Goal: Task Accomplishment & Management: Manage account settings

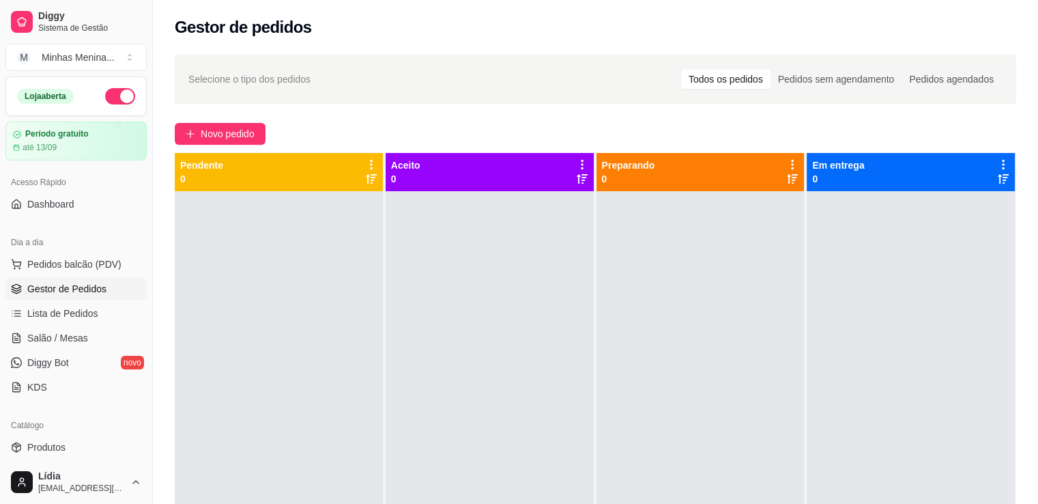
scroll to position [38, 0]
click at [59, 316] on span "Lista de Pedidos" at bounding box center [62, 313] width 71 height 14
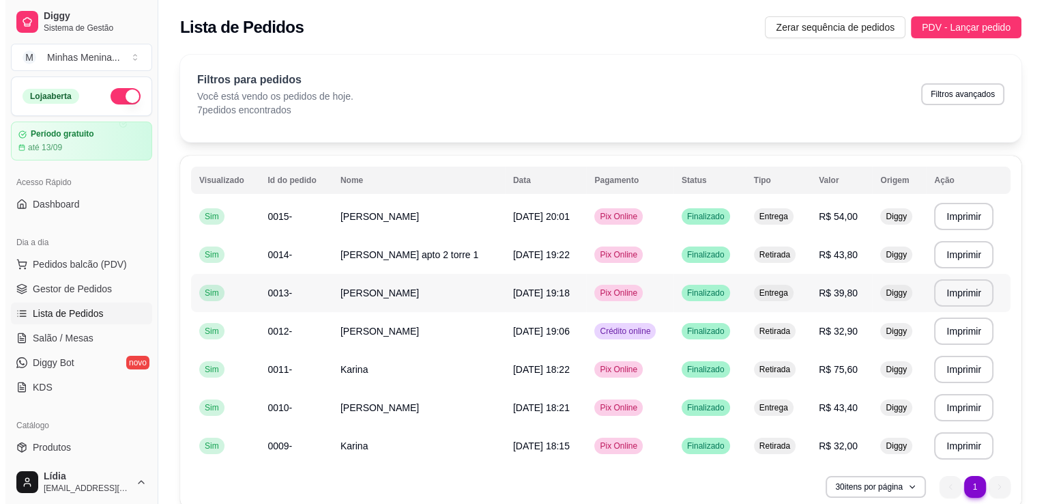
scroll to position [60, 0]
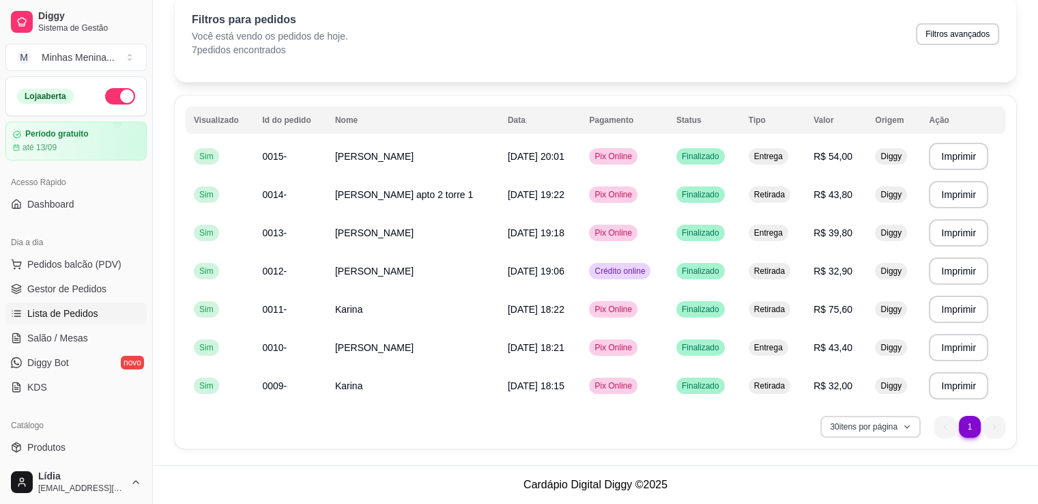
click at [870, 431] on button "30 itens por página" at bounding box center [870, 427] width 100 height 22
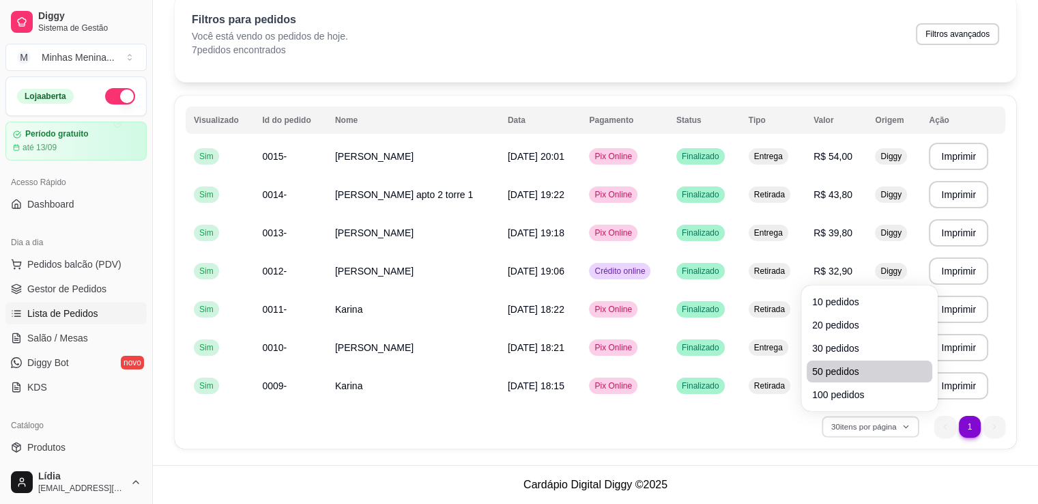
click at [856, 375] on span "50 pedidos" at bounding box center [869, 371] width 115 height 14
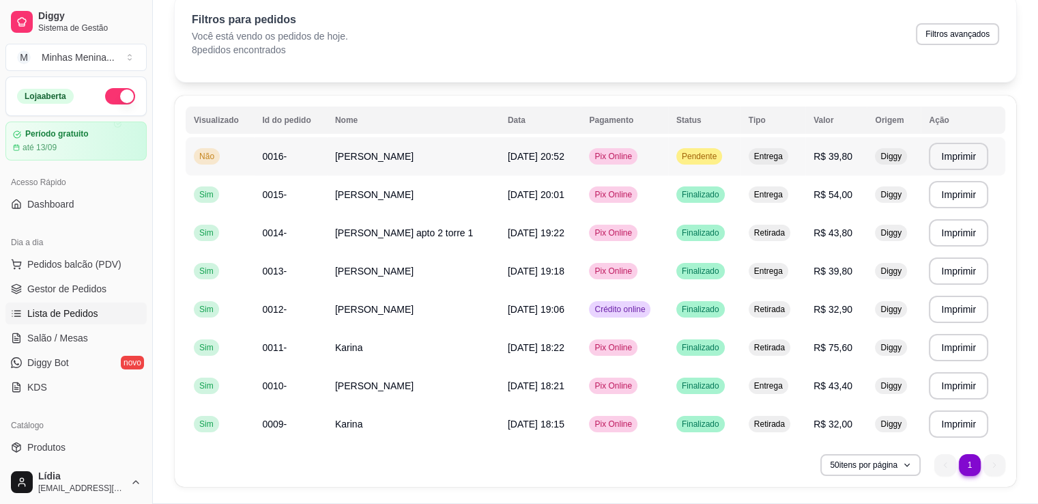
click at [396, 144] on td "[PERSON_NAME]" at bounding box center [413, 156] width 173 height 38
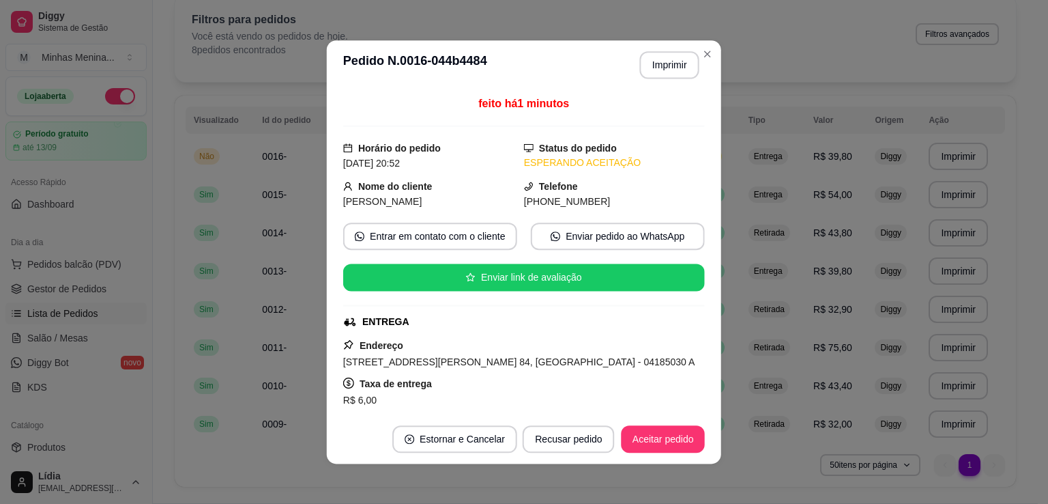
click at [390, 154] on div "Horário do pedido 20/08/2025 20:52" at bounding box center [433, 155] width 181 height 30
click at [651, 425] on button "Aceitar pedido" at bounding box center [662, 437] width 83 height 27
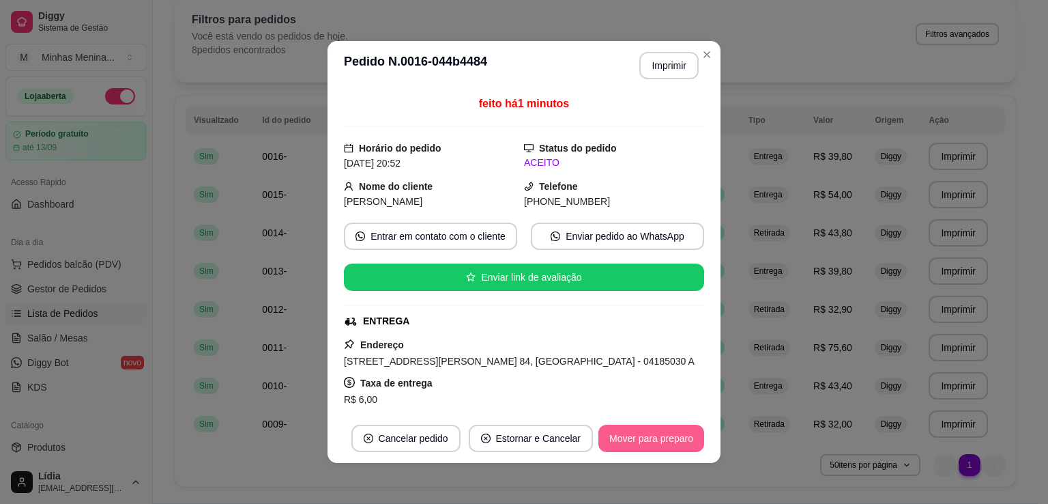
click at [641, 444] on button "Mover para preparo" at bounding box center [652, 437] width 106 height 27
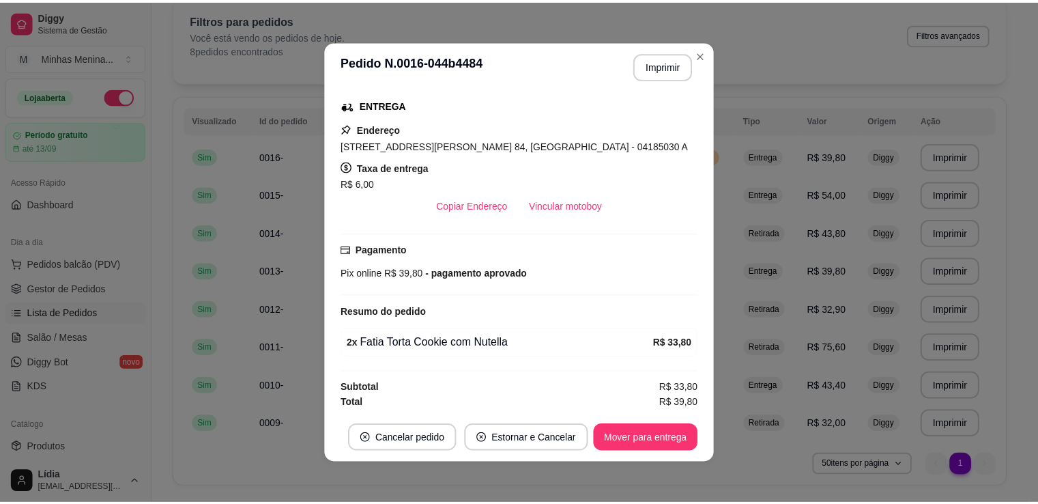
scroll to position [216, 0]
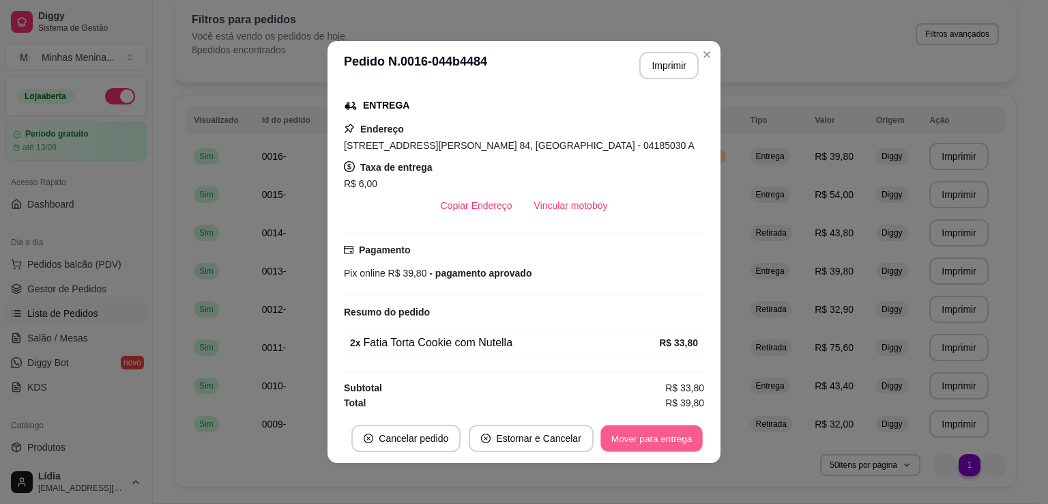
click at [635, 435] on button "Mover para entrega" at bounding box center [652, 438] width 102 height 27
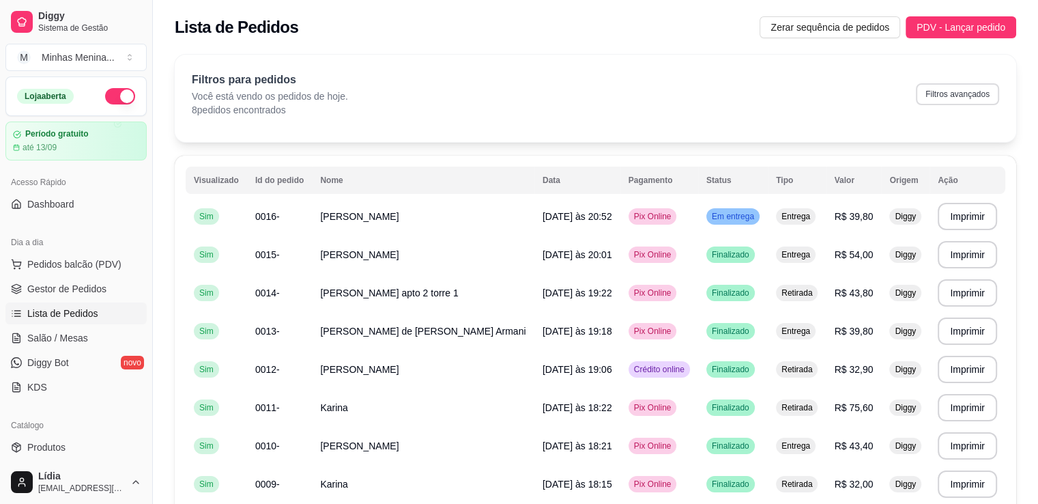
click at [930, 95] on button "Filtros avançados" at bounding box center [957, 94] width 83 height 22
select select "0"
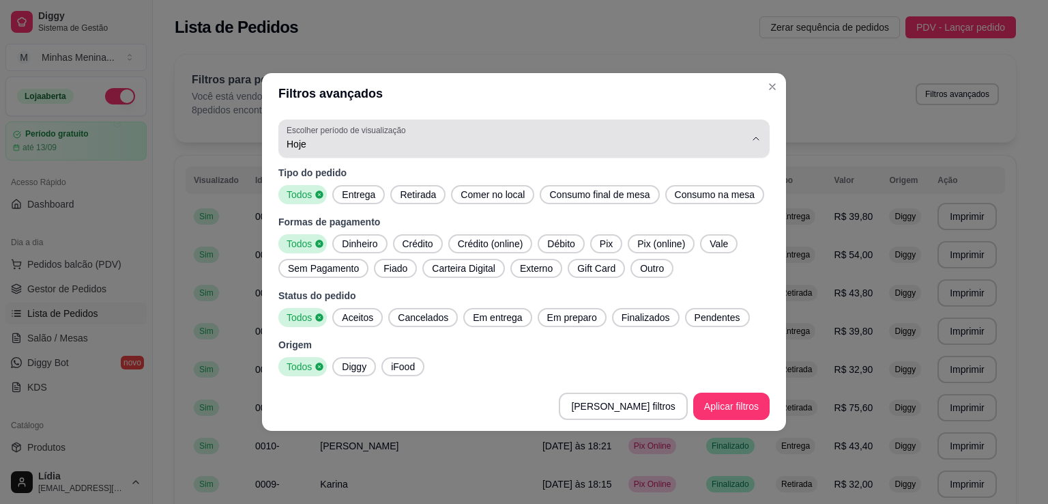
click at [743, 140] on span "Hoje" at bounding box center [516, 144] width 459 height 14
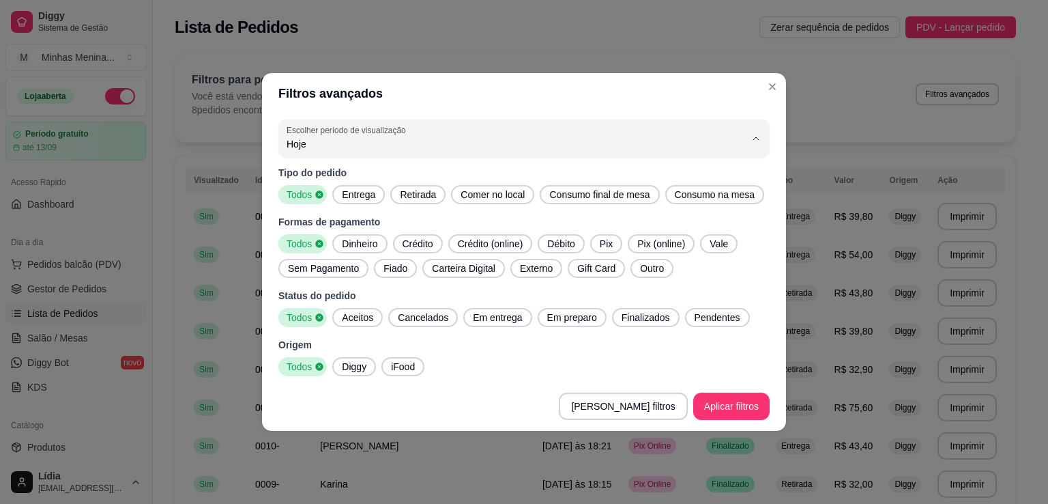
click at [328, 231] on li "7 dias" at bounding box center [523, 220] width 461 height 21
type input "7"
select select "7"
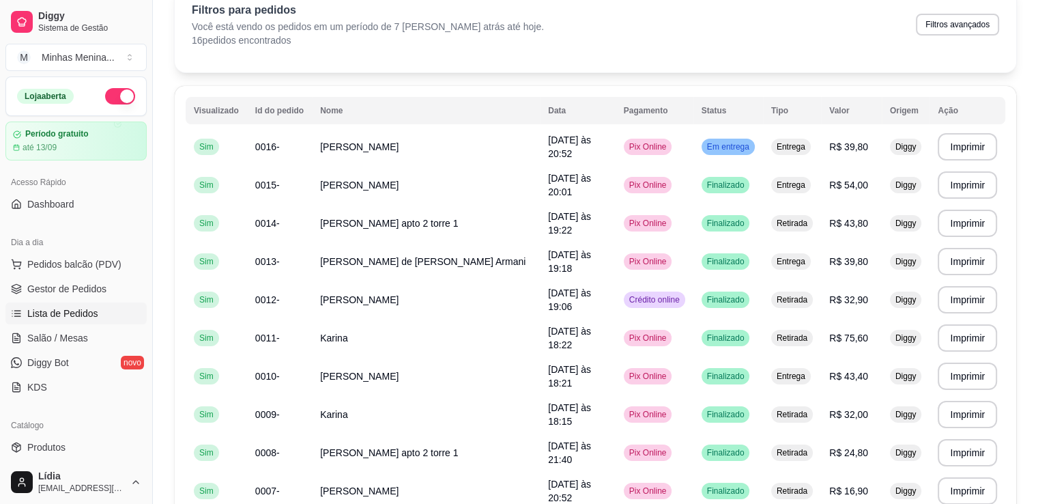
scroll to position [54, 0]
